Goal: Information Seeking & Learning: Understand process/instructions

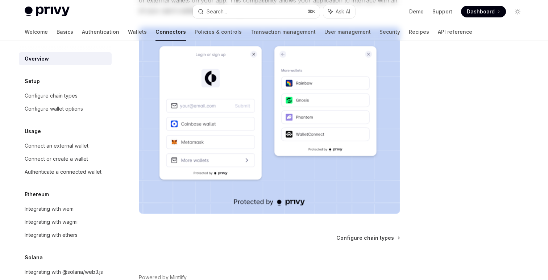
scroll to position [185, 0]
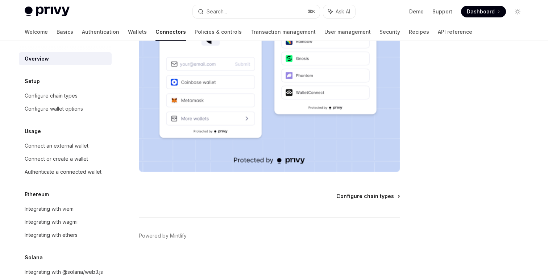
click at [360, 198] on span "Configure chain types" at bounding box center [365, 195] width 58 height 7
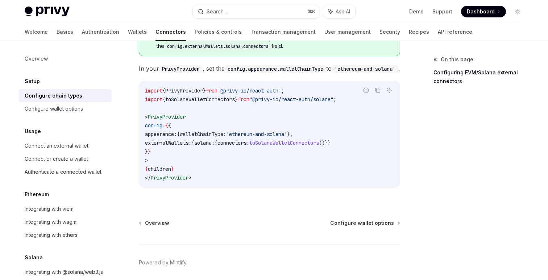
scroll to position [170, 0]
click at [379, 220] on span "Configure wallet options" at bounding box center [362, 223] width 64 height 7
type textarea "*"
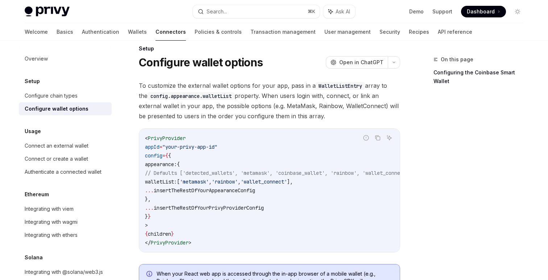
scroll to position [11, 0]
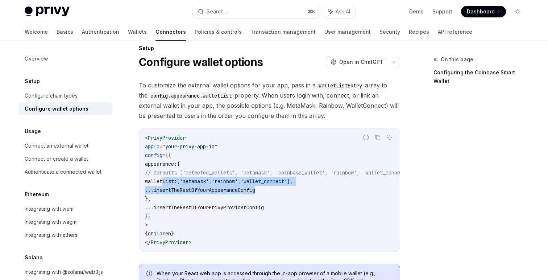
drag, startPoint x: 162, startPoint y: 182, endPoint x: 336, endPoint y: 185, distance: 173.7
click at [336, 185] on code "< PrivyProvider appId = "your-privy-app-id" config = { { appearance: { // Defau…" at bounding box center [287, 189] width 284 height 113
drag, startPoint x: 328, startPoint y: 180, endPoint x: 158, endPoint y: 179, distance: 169.3
click at [158, 179] on code "< PrivyProvider appId = "your-privy-app-id" config = { { appearance: { // Defau…" at bounding box center [287, 189] width 284 height 113
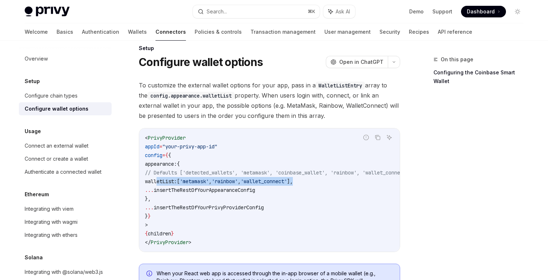
copy span "walletList: [ 'metamask' , 'rainbow' , 'wallet_connect' ],"
click at [264, 129] on div "< PrivyProvider appId = "your-privy-app-id" config = { { appearance: { // Defau…" at bounding box center [269, 189] width 261 height 123
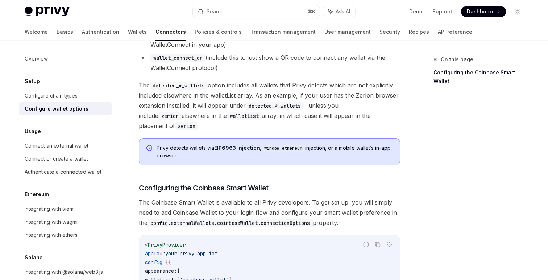
scroll to position [679, 0]
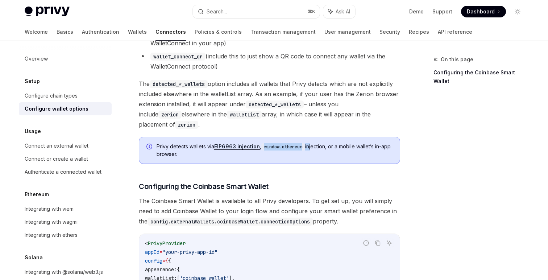
drag, startPoint x: 264, startPoint y: 144, endPoint x: 310, endPoint y: 142, distance: 46.5
click at [312, 143] on span "Privy detects wallets via EIP6963 injection , window.ethereum injection, or a m…" at bounding box center [275, 150] width 236 height 15
drag, startPoint x: 331, startPoint y: 143, endPoint x: 225, endPoint y: 156, distance: 106.7
click at [225, 157] on div "Privy detects wallets via EIP6963 injection , window.ethereum injection, or a m…" at bounding box center [269, 150] width 261 height 27
drag, startPoint x: 265, startPoint y: 143, endPoint x: 302, endPoint y: 142, distance: 37.4
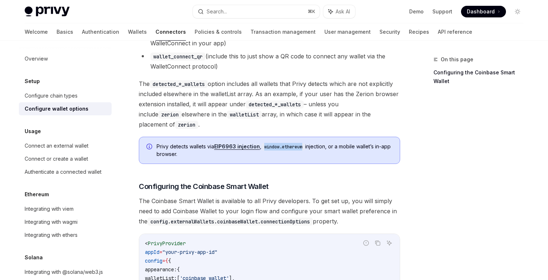
click at [304, 143] on code "window.ethereum" at bounding box center [283, 146] width 44 height 7
